Goal: Information Seeking & Learning: Learn about a topic

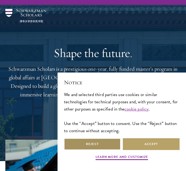
click at [92, 142] on button "Reject" at bounding box center [92, 144] width 57 height 12
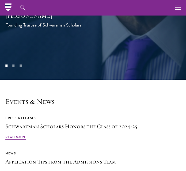
scroll to position [1313, 0]
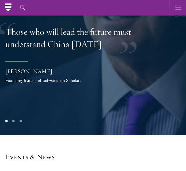
click at [178, 8] on use "button" at bounding box center [178, 8] width 6 height 4
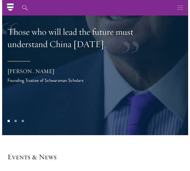
scroll to position [1308, 0]
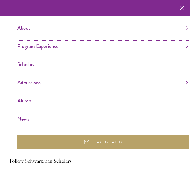
click at [39, 45] on link "Program Experience" at bounding box center [102, 46] width 170 height 9
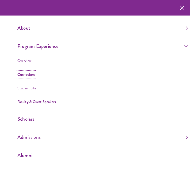
click at [25, 73] on link "Curriculum" at bounding box center [25, 74] width 17 height 5
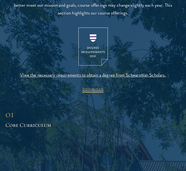
scroll to position [406, 0]
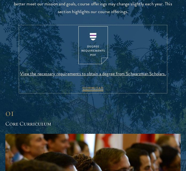
click at [25, 73] on span "View the necessary requirements to obtain a degree from Schwarzman Scholars." at bounding box center [92, 74] width 145 height 8
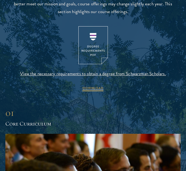
click at [174, 16] on header "Academic Curriculum The Schwarzman Scholars curriculum is designed to build stu…" at bounding box center [93, 20] width 166 height 144
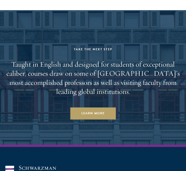
scroll to position [3161, 0]
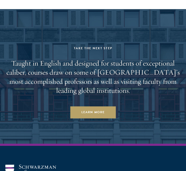
click at [116, 58] on h2 "Taught in English and designed for students of exceptional caliber, courses dra…" at bounding box center [92, 76] width 175 height 36
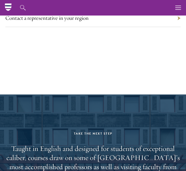
scroll to position [3075, 0]
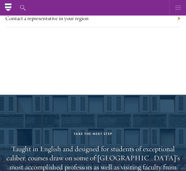
click at [173, 7] on button "button" at bounding box center [177, 7] width 15 height 15
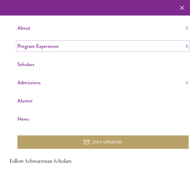
click at [179, 46] on link "Program Experience" at bounding box center [102, 46] width 170 height 9
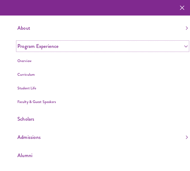
click at [182, 47] on link "Program Experience" at bounding box center [102, 46] width 170 height 9
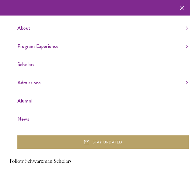
click at [182, 81] on link "Admissions" at bounding box center [102, 82] width 170 height 9
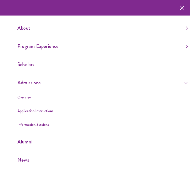
click at [180, 79] on link "Admissions" at bounding box center [102, 82] width 170 height 9
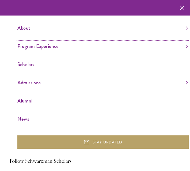
click at [182, 43] on link "Program Experience" at bounding box center [102, 46] width 170 height 9
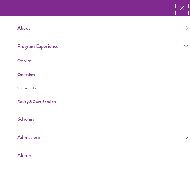
click at [182, 11] on icon "button" at bounding box center [181, 7] width 5 height 15
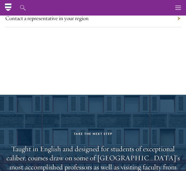
scroll to position [2214, 0]
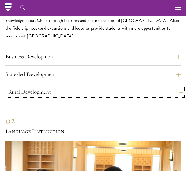
click at [178, 87] on button "Rural Development" at bounding box center [95, 91] width 175 height 9
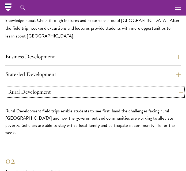
click at [178, 87] on button "Rural Development" at bounding box center [95, 91] width 175 height 9
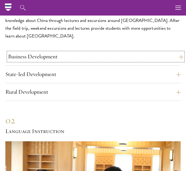
click at [180, 52] on button "Business Development" at bounding box center [95, 56] width 175 height 9
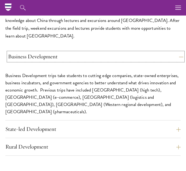
click at [180, 52] on button "Business Development" at bounding box center [95, 56] width 175 height 9
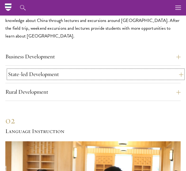
click at [177, 70] on button "State-led Development" at bounding box center [95, 74] width 175 height 9
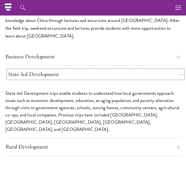
click at [177, 70] on button "State-led Development" at bounding box center [95, 74] width 175 height 9
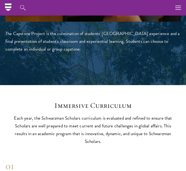
scroll to position [1798, 0]
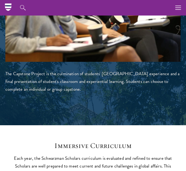
drag, startPoint x: 183, startPoint y: 95, endPoint x: 182, endPoint y: 75, distance: 20.0
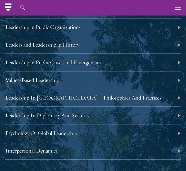
scroll to position [801, 0]
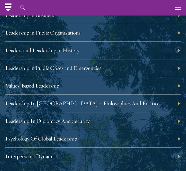
click at [178, 33] on div "Leadership in Public Organizations" at bounding box center [92, 33] width 175 height 18
click at [178, 31] on div "Leadership in Public Organizations" at bounding box center [92, 33] width 175 height 18
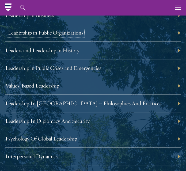
click at [38, 33] on link "Leadership in Public Organizations" at bounding box center [45, 32] width 75 height 7
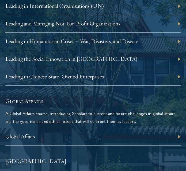
scroll to position [1006, 0]
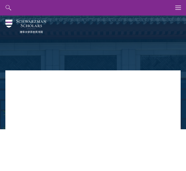
drag, startPoint x: 185, startPoint y: 19, endPoint x: 191, endPoint y: 60, distance: 41.8
